Goal: Task Accomplishment & Management: Use online tool/utility

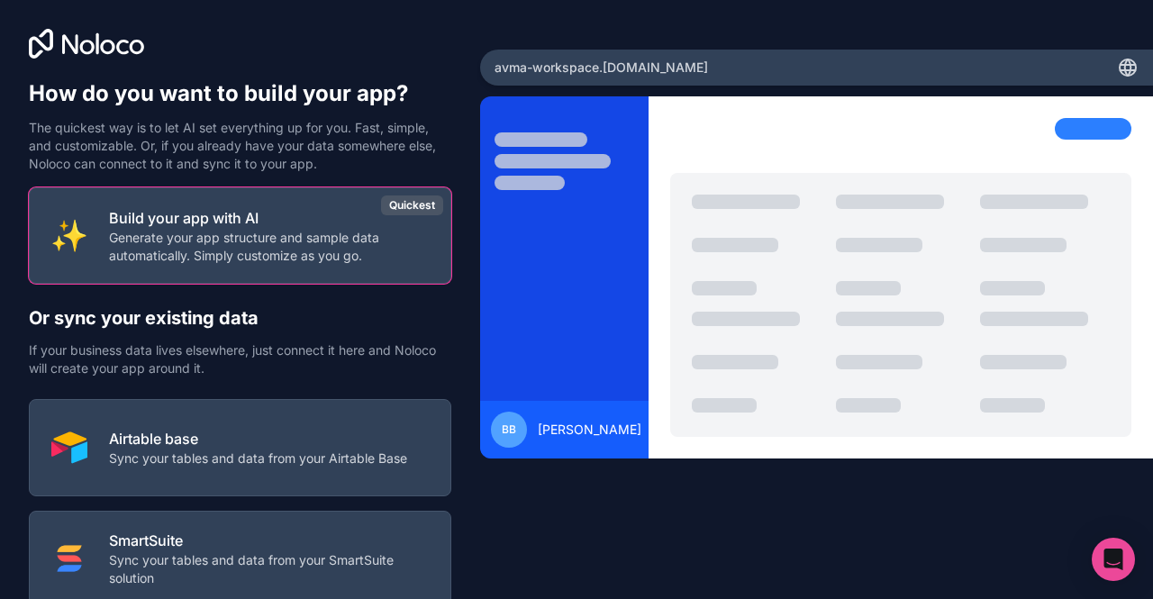
click at [297, 444] on p "Airtable base" at bounding box center [258, 439] width 298 height 22
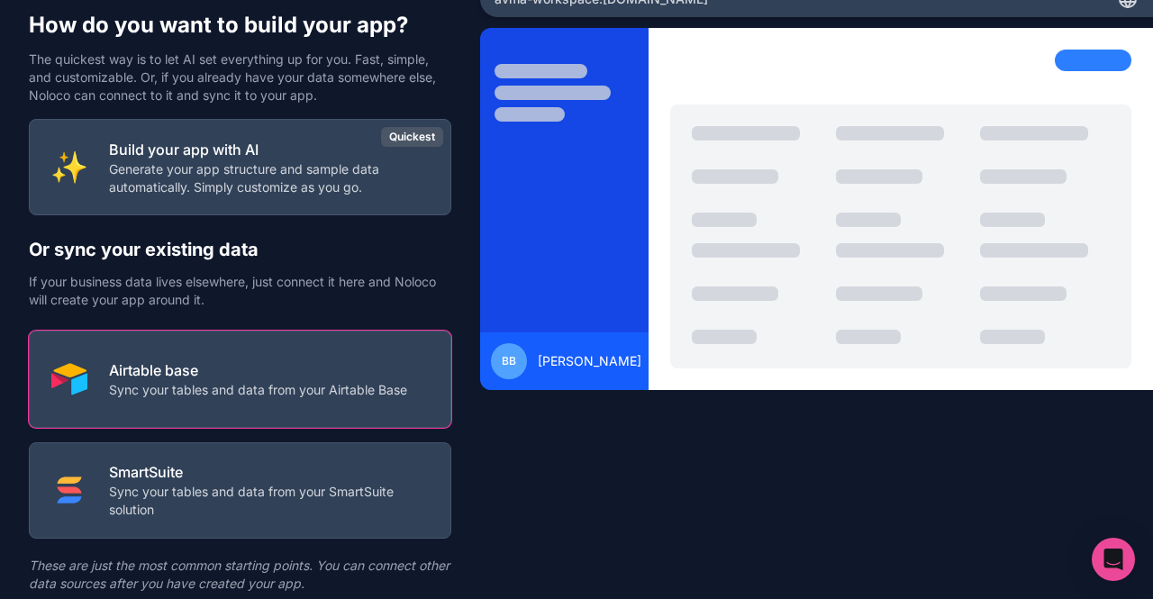
scroll to position [128, 0]
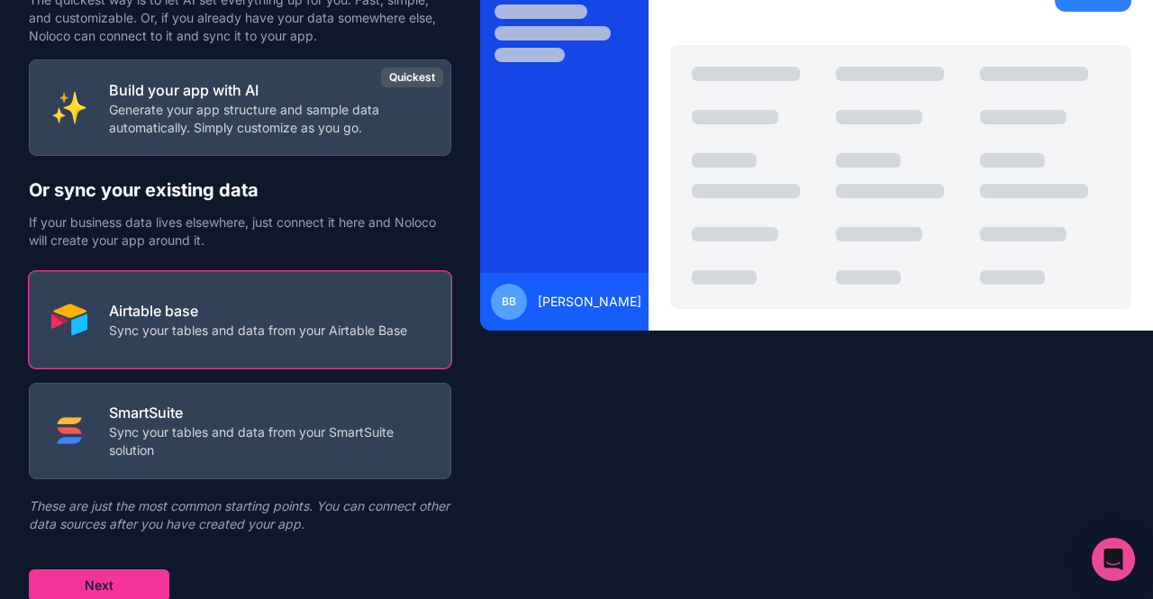
click at [156, 576] on button "Next" at bounding box center [99, 585] width 141 height 32
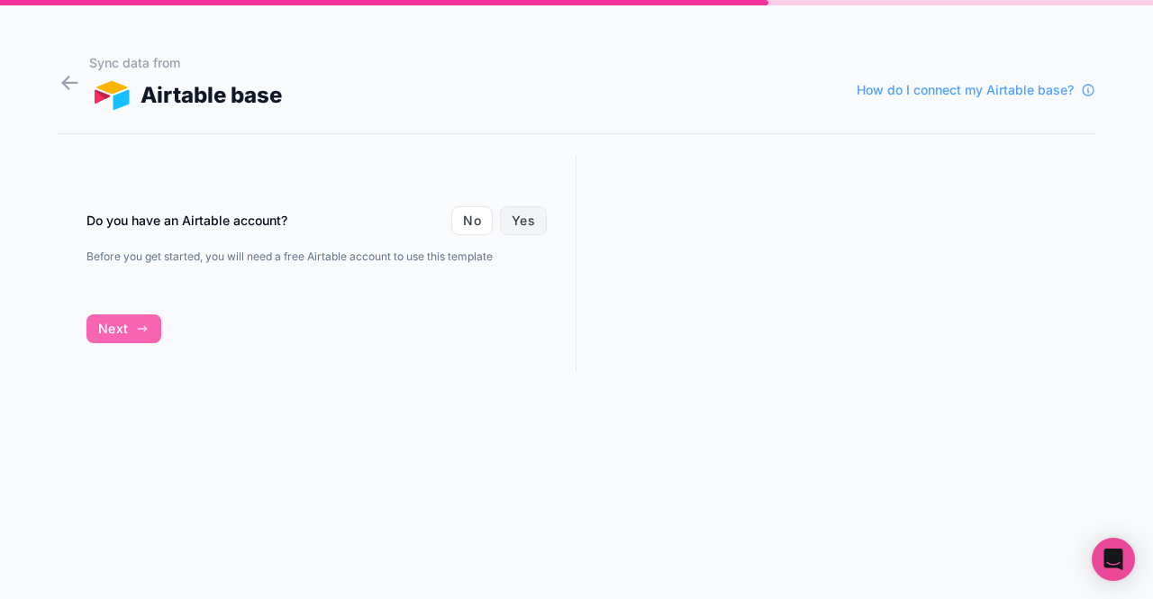
click at [514, 229] on button "Yes" at bounding box center [523, 220] width 47 height 29
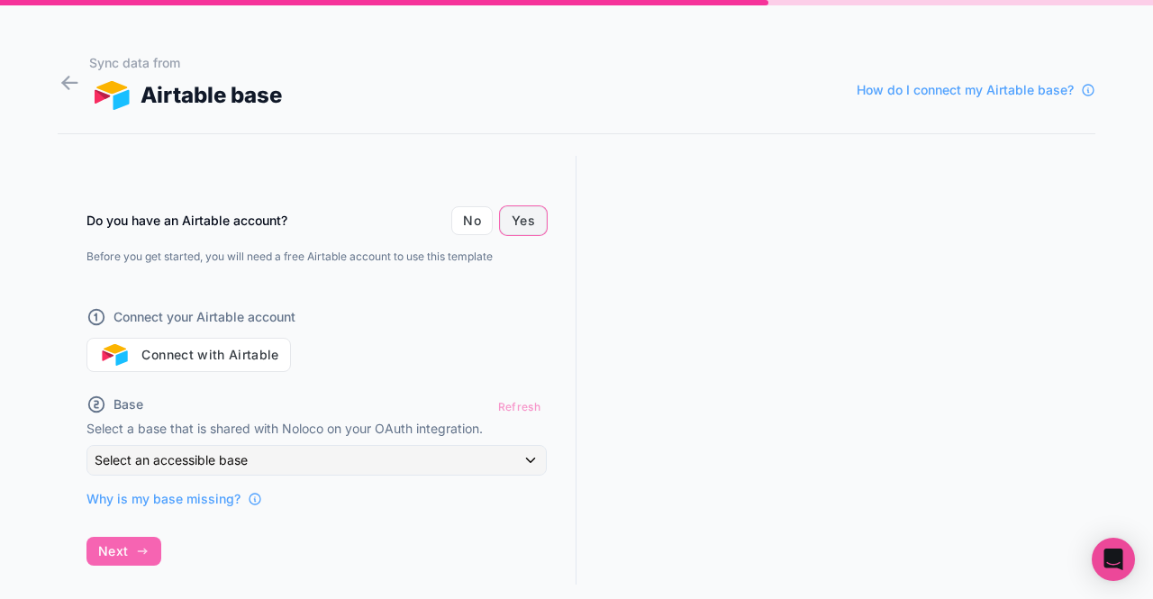
scroll to position [32, 0]
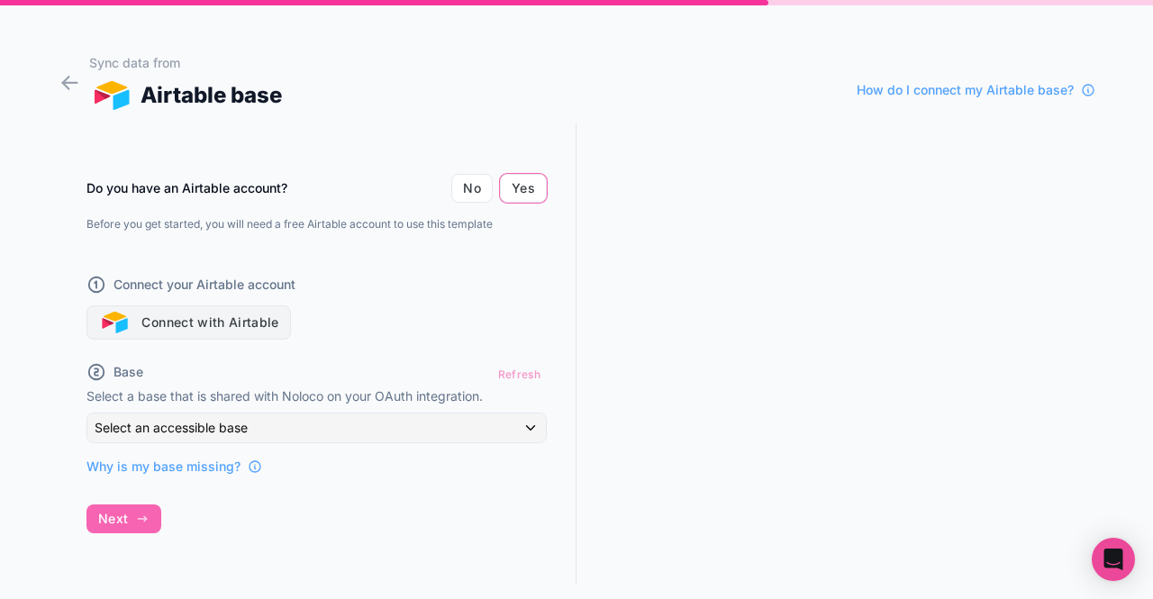
click at [250, 322] on button "Connect with Airtable" at bounding box center [188, 322] width 205 height 34
click at [217, 331] on button "Connect with Airtable" at bounding box center [188, 322] width 205 height 34
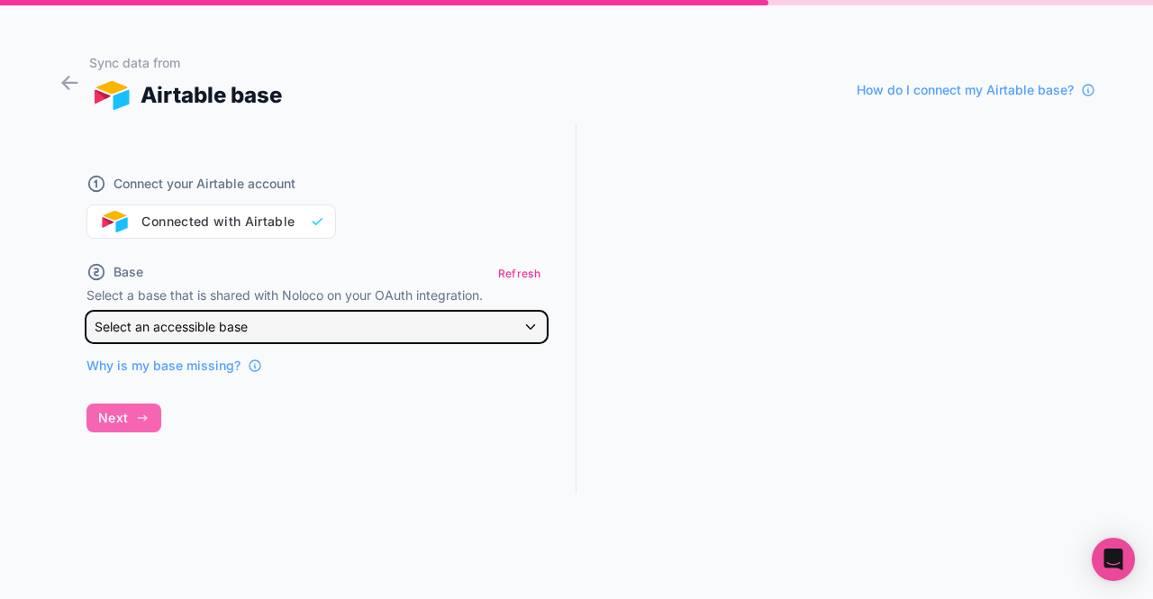
click at [334, 326] on div "Select an accessible base" at bounding box center [316, 327] width 459 height 29
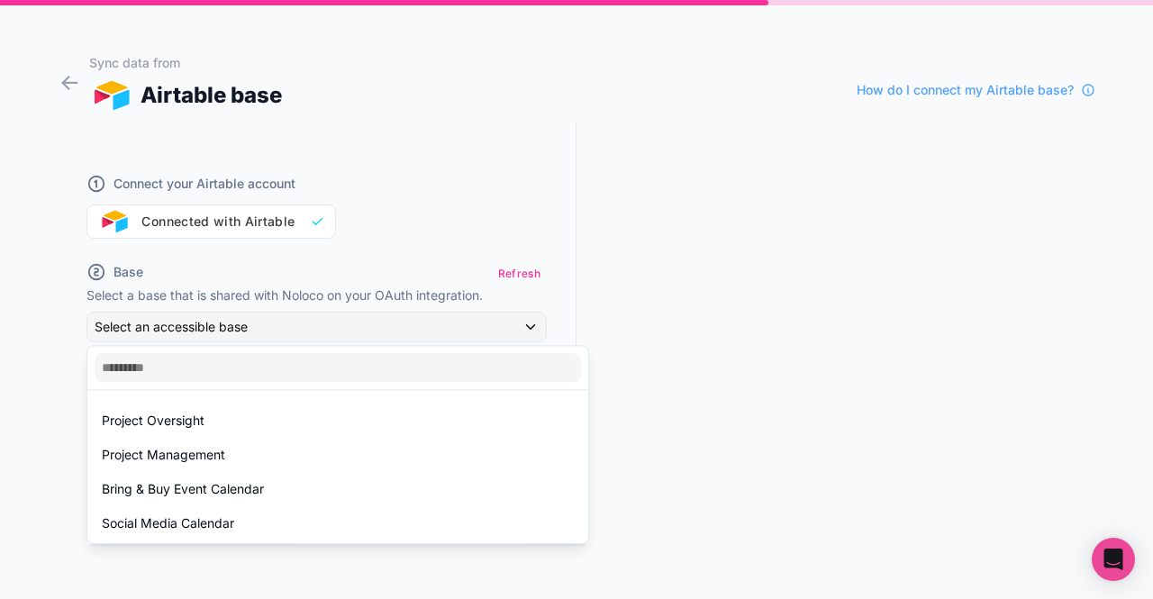
click at [311, 486] on div "Bring & Buy Event Calendar" at bounding box center [338, 489] width 472 height 22
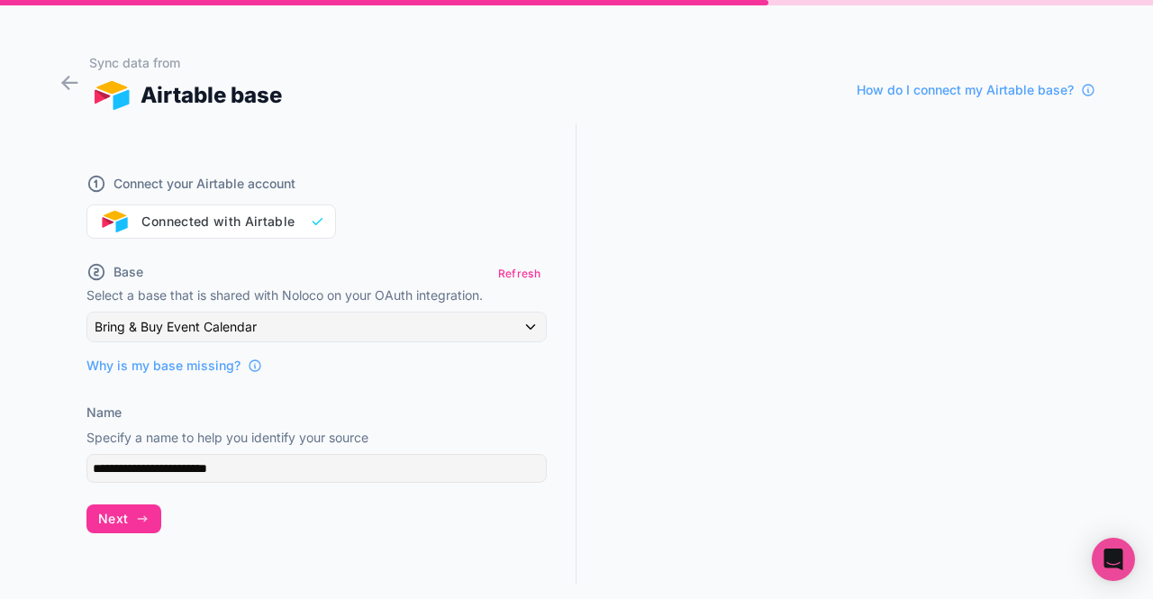
click at [128, 523] on button "Next" at bounding box center [123, 518] width 75 height 29
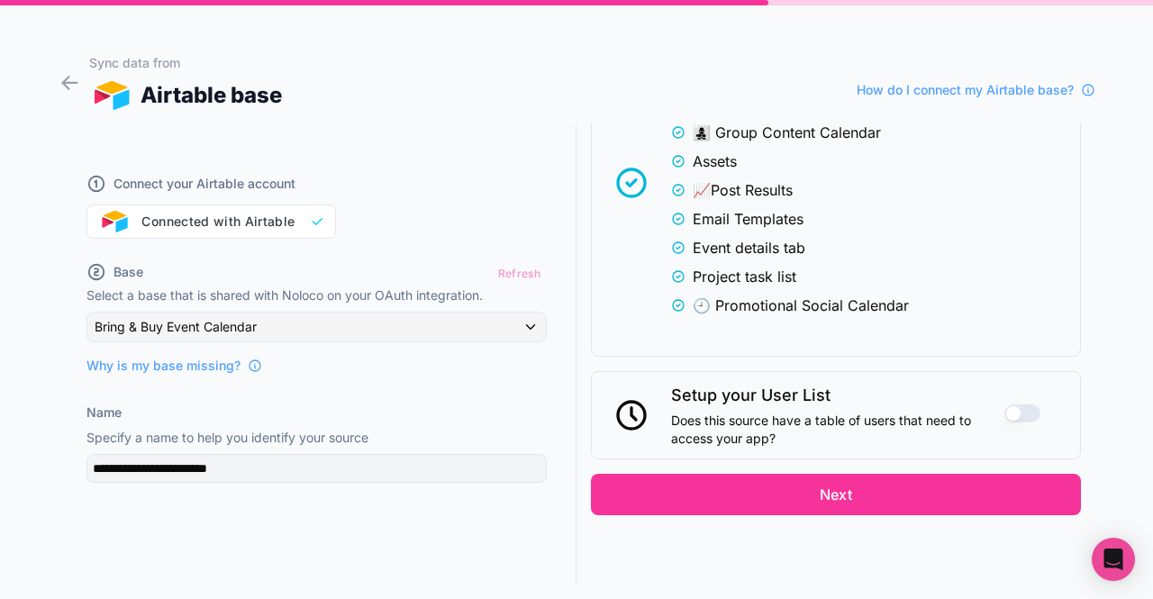
scroll to position [568, 0]
click at [946, 489] on button "Next" at bounding box center [836, 494] width 490 height 41
